Goal: Task Accomplishment & Management: Use online tool/utility

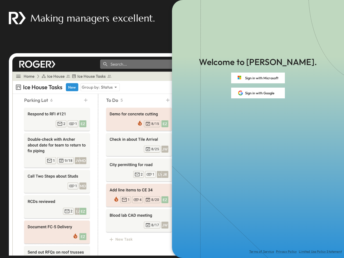
click at [172, 129] on div "Terms of Service Privacy Policy Limited Use Policy Statement" at bounding box center [258, 178] width 172 height 160
click at [258, 78] on button "Sign in with Microsoft" at bounding box center [258, 78] width 54 height 11
click at [258, 93] on button "Sign in with Google" at bounding box center [258, 93] width 54 height 11
